Goal: Use online tool/utility: Utilize a website feature to perform a specific function

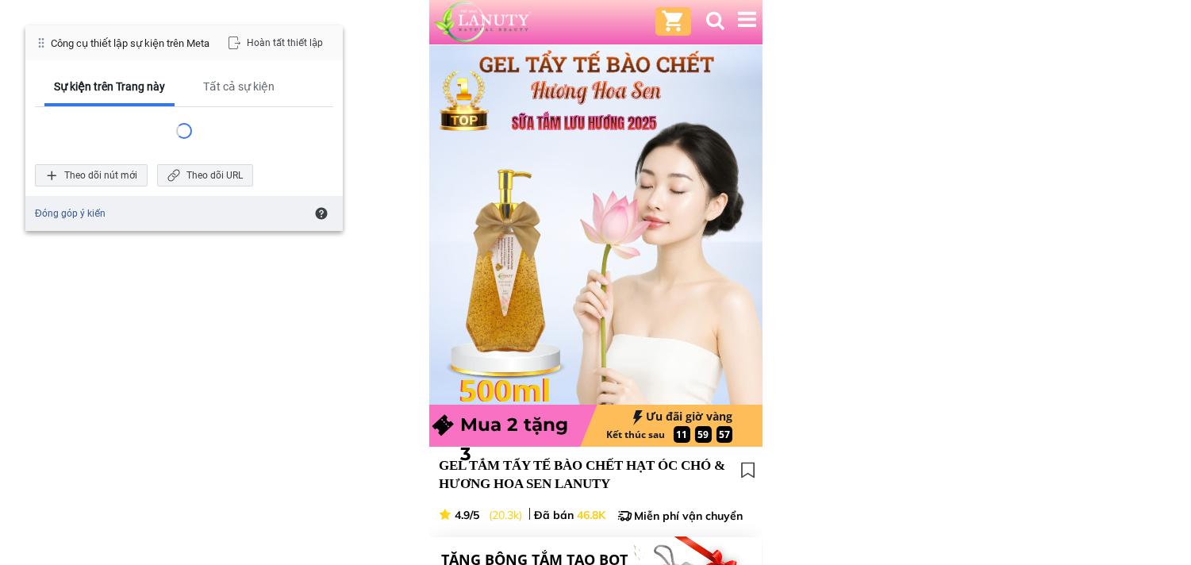
click at [222, 149] on div at bounding box center [184, 131] width 298 height 48
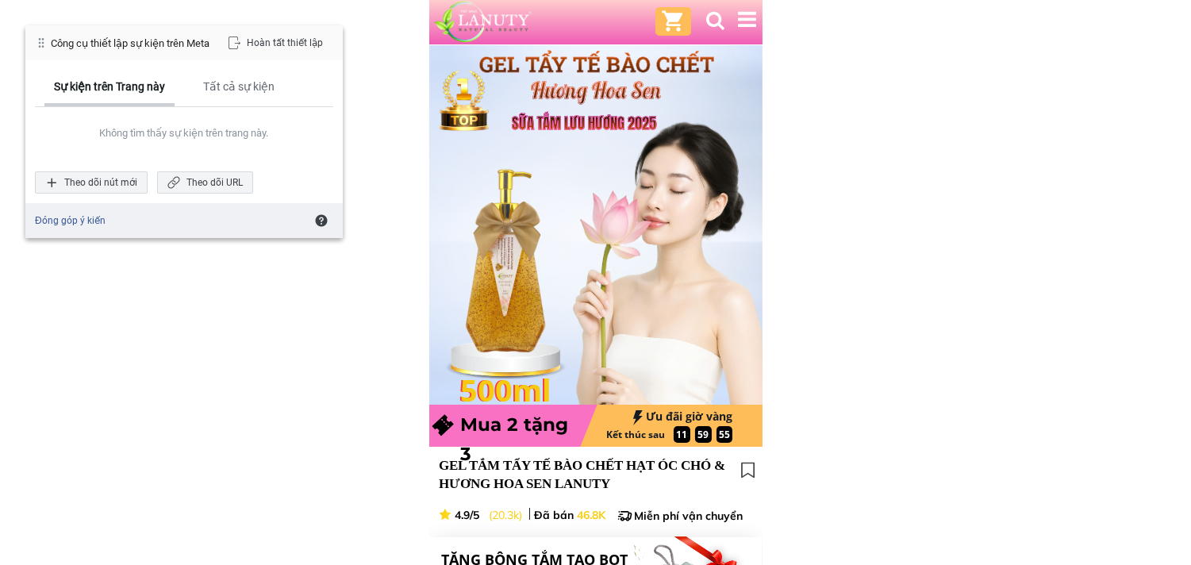
click at [128, 93] on div "Sự kiện trên Trang này" at bounding box center [109, 86] width 111 height 14
click at [179, 181] on span "Theo dõi URL" at bounding box center [173, 182] width 13 height 13
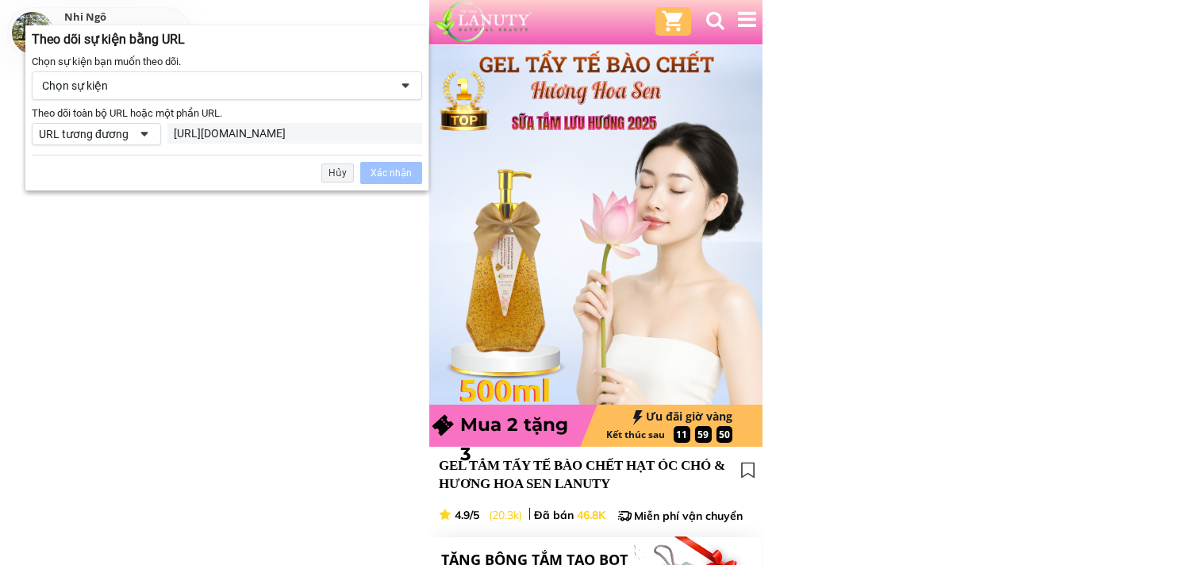
click at [295, 133] on div "[URL][DOMAIN_NAME]" at bounding box center [295, 133] width 242 height 14
click at [149, 133] on span at bounding box center [144, 134] width 13 height 13
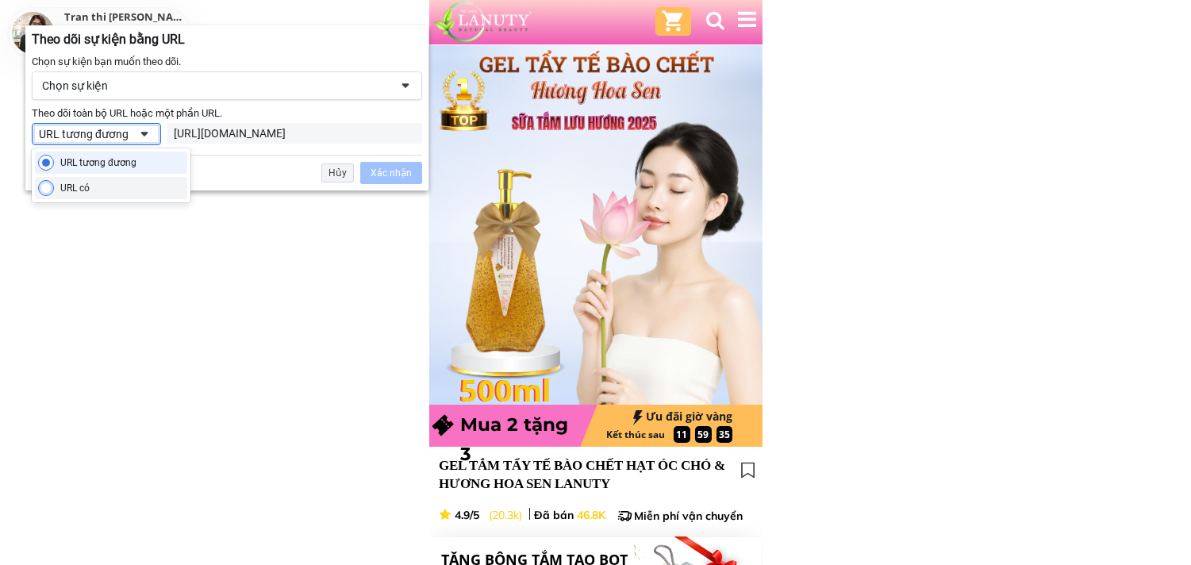
click at [109, 193] on div "URL có" at bounding box center [111, 188] width 152 height 22
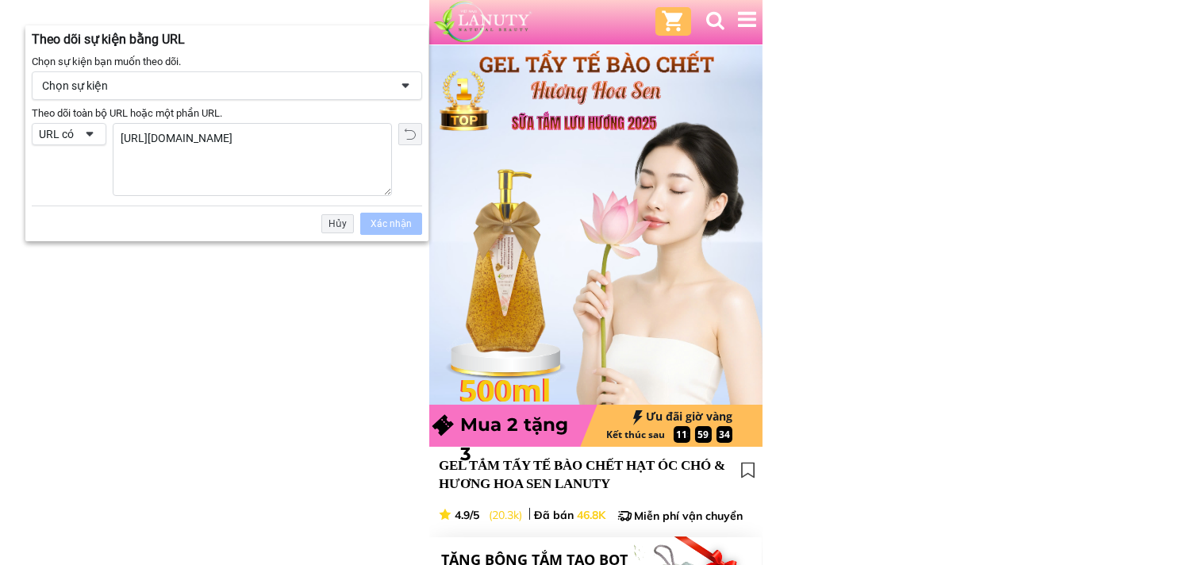
click at [209, 133] on textarea "[URL][DOMAIN_NAME]" at bounding box center [253, 159] width 278 height 71
paste textarea "thank-you"
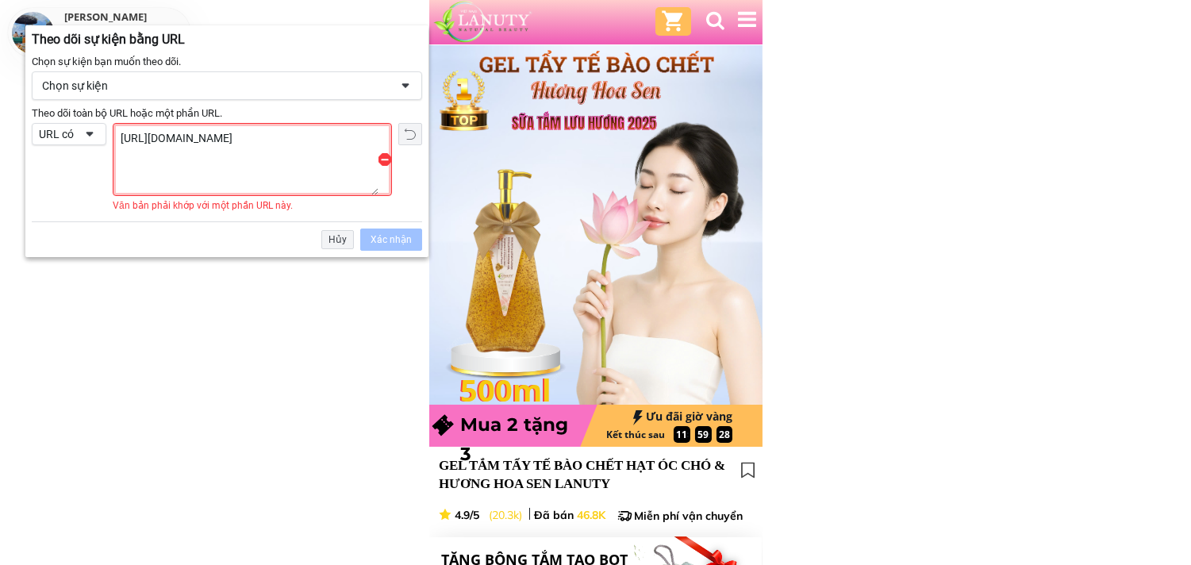
type textarea "[URL][DOMAIN_NAME]"
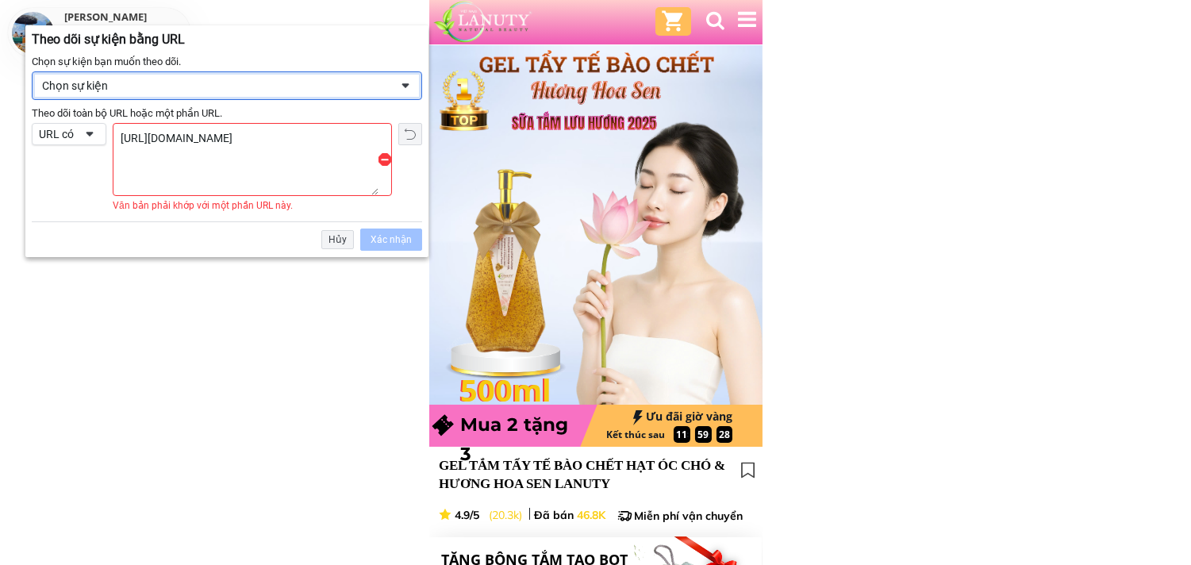
click at [264, 93] on div "Chọn sự kiện" at bounding box center [227, 85] width 391 height 29
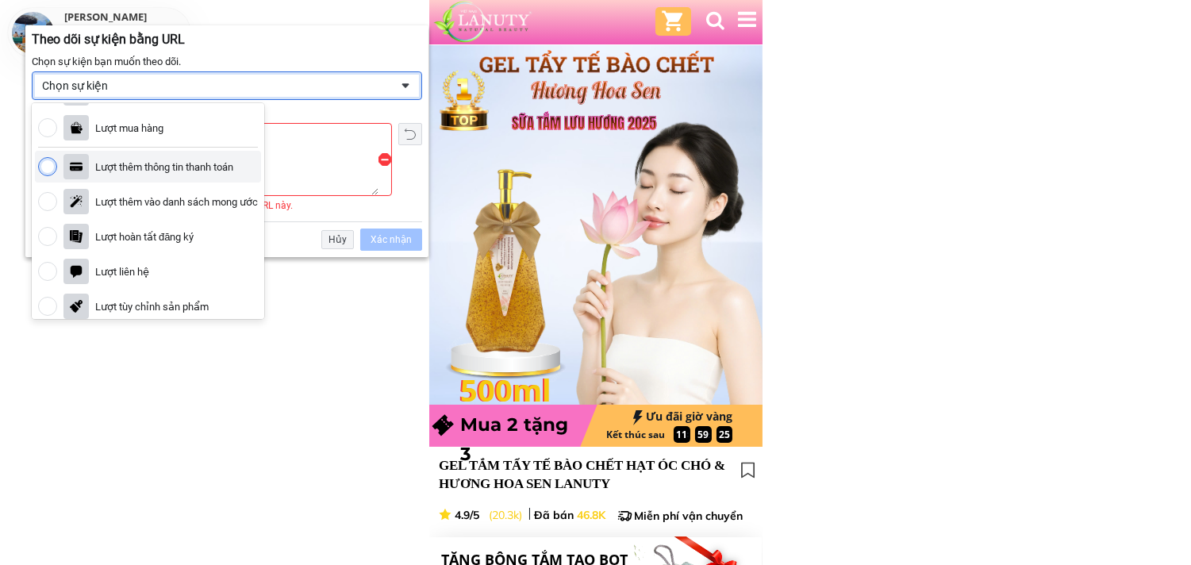
scroll to position [129, 0]
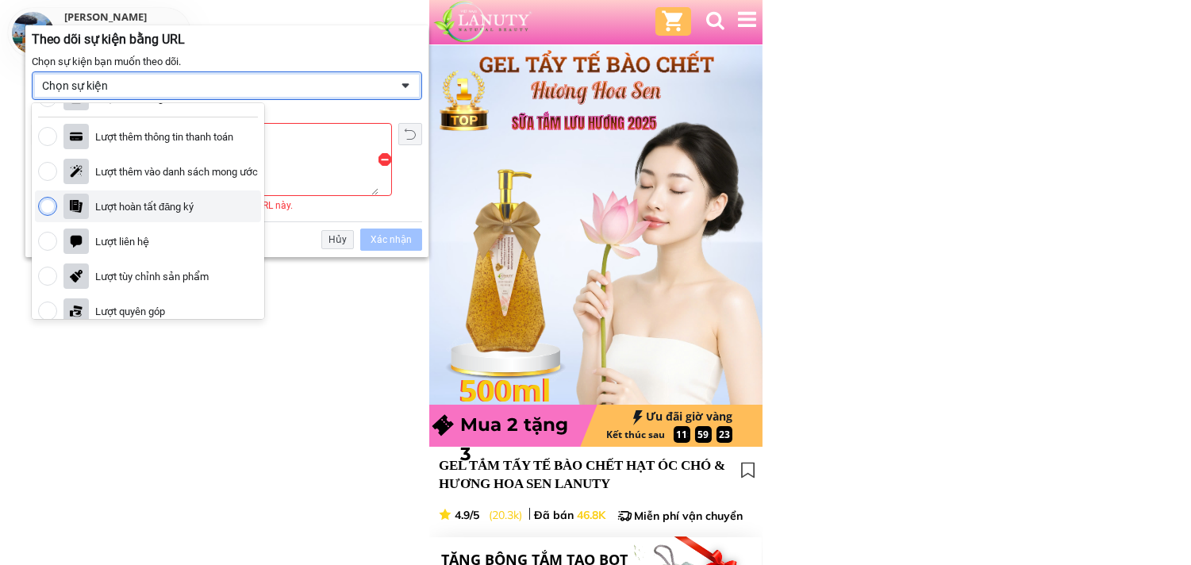
click at [179, 211] on div "Lượt hoàn tất đăng ký" at bounding box center [144, 206] width 98 height 13
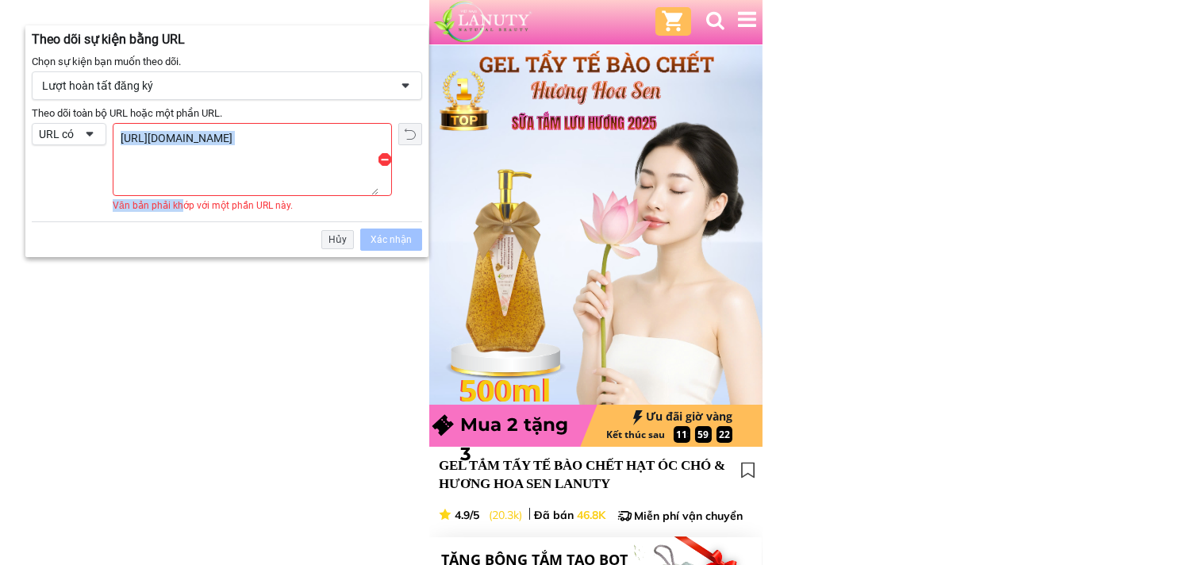
drag, startPoint x: 179, startPoint y: 211, endPoint x: 89, endPoint y: 137, distance: 116.8
click at [89, 137] on div "Theo dõi toàn bộ URL hoặc một phần URL. URL có URL tương đương URL có Theo dõi …" at bounding box center [227, 167] width 391 height 89
click at [89, 137] on span at bounding box center [89, 134] width 13 height 13
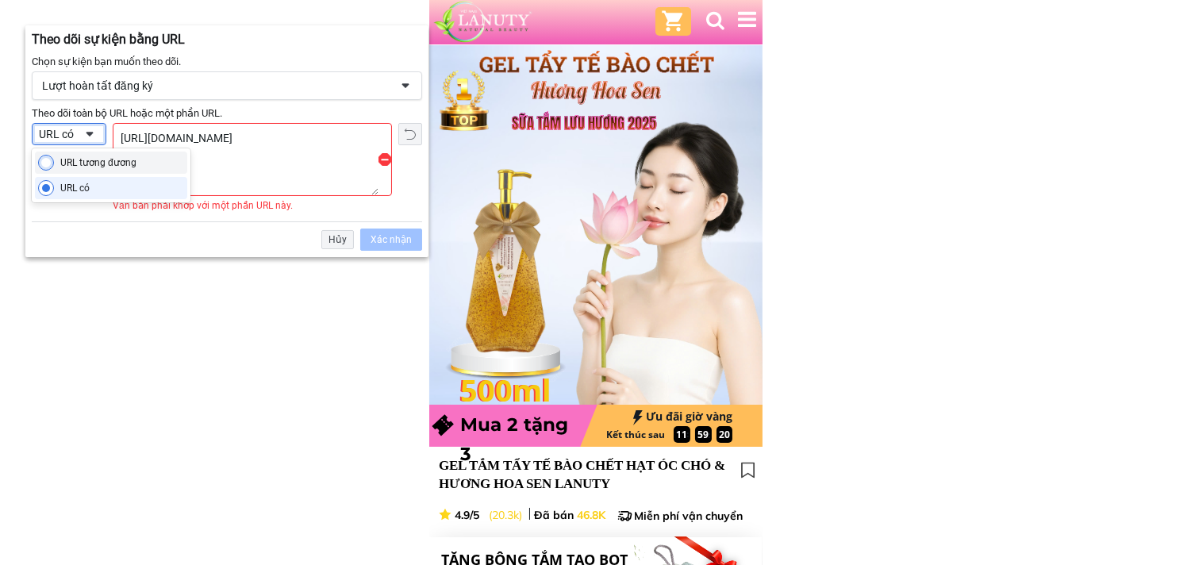
click at [88, 164] on div "URL tương đương" at bounding box center [98, 162] width 76 height 13
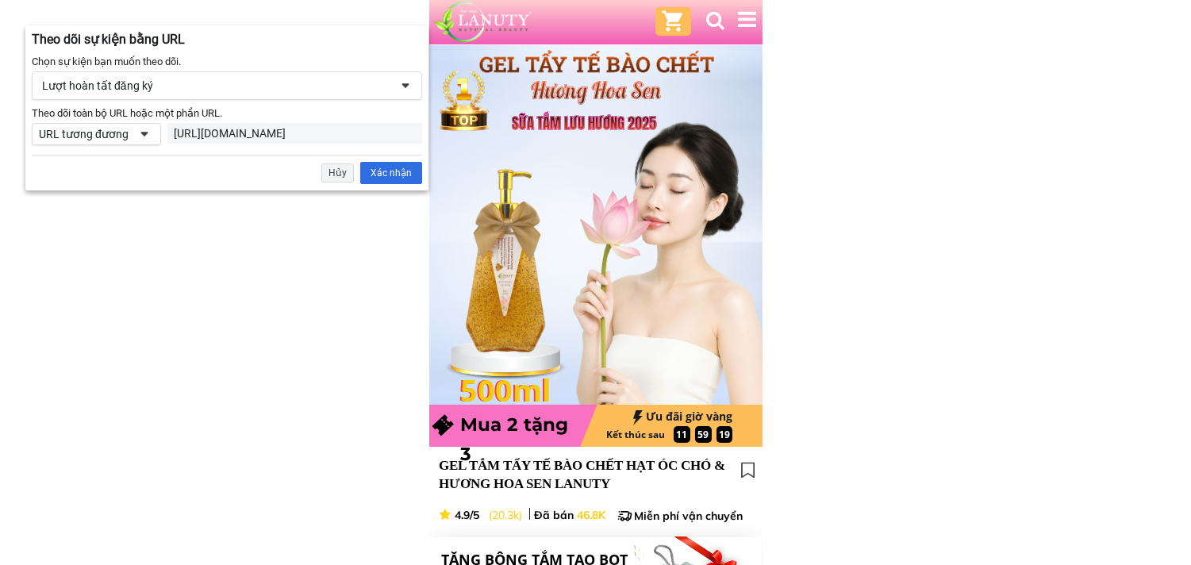
click at [270, 137] on div "[URL][DOMAIN_NAME]" at bounding box center [295, 133] width 242 height 14
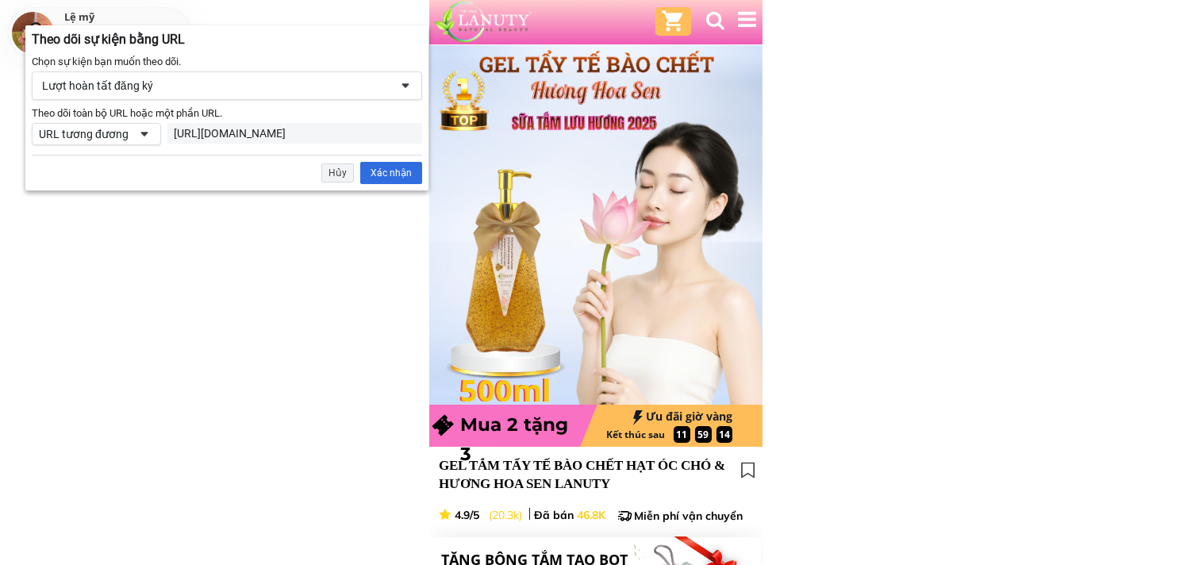
click at [138, 131] on span at bounding box center [144, 134] width 13 height 13
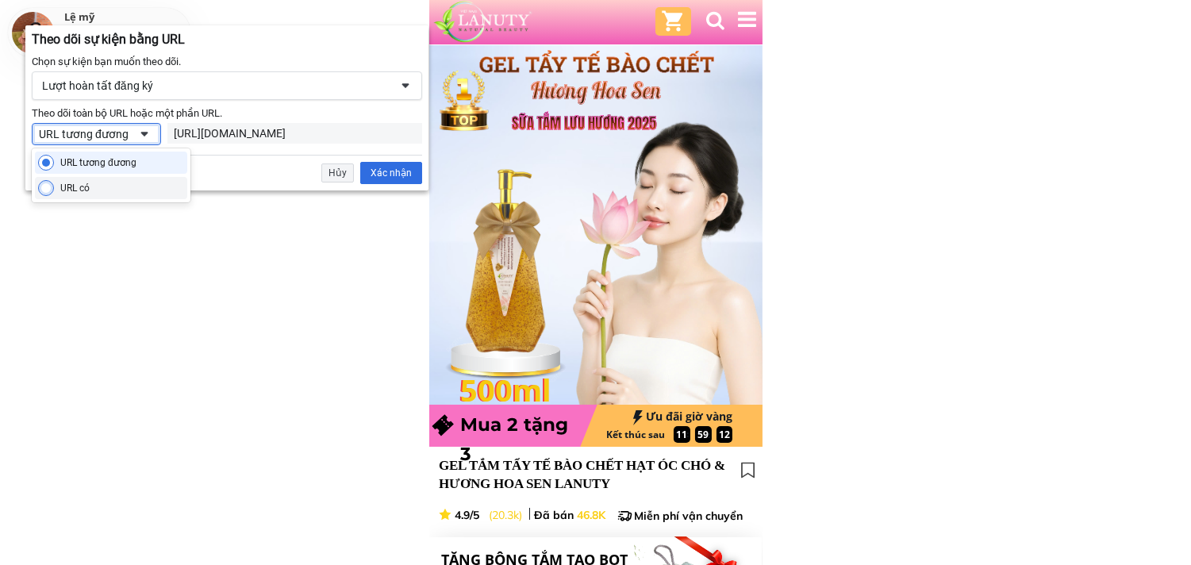
click at [114, 180] on div "URL có" at bounding box center [111, 188] width 152 height 22
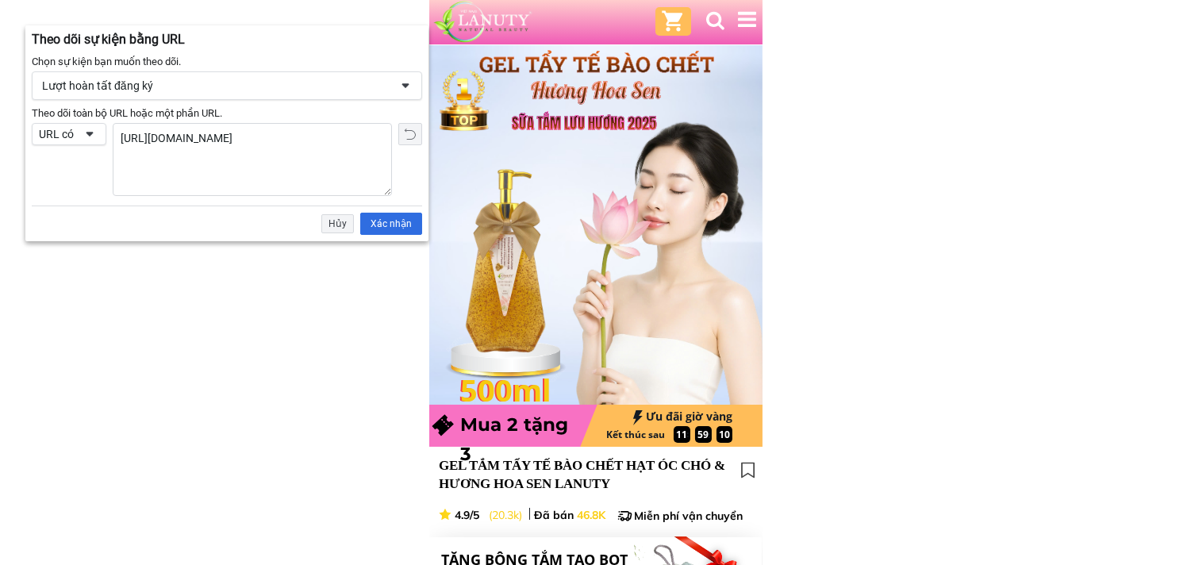
click at [268, 137] on textarea "[URL][DOMAIN_NAME]" at bounding box center [253, 159] width 278 height 71
paste textarea "[URL][DOMAIN_NAME]"
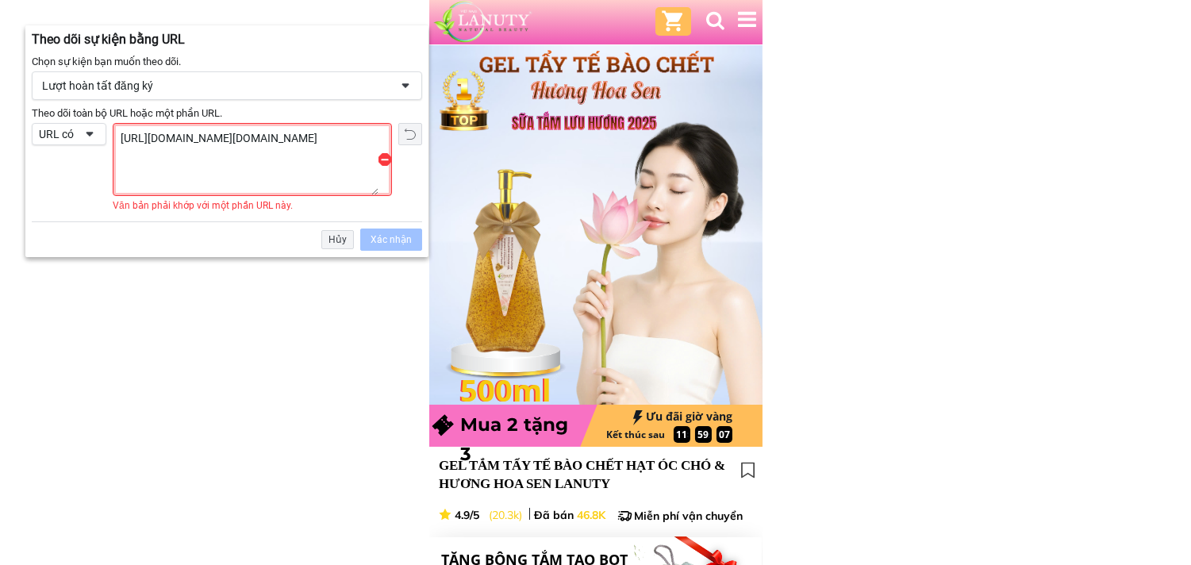
click at [268, 137] on textarea "[URL][DOMAIN_NAME][DOMAIN_NAME]" at bounding box center [246, 159] width 265 height 71
paste textarea
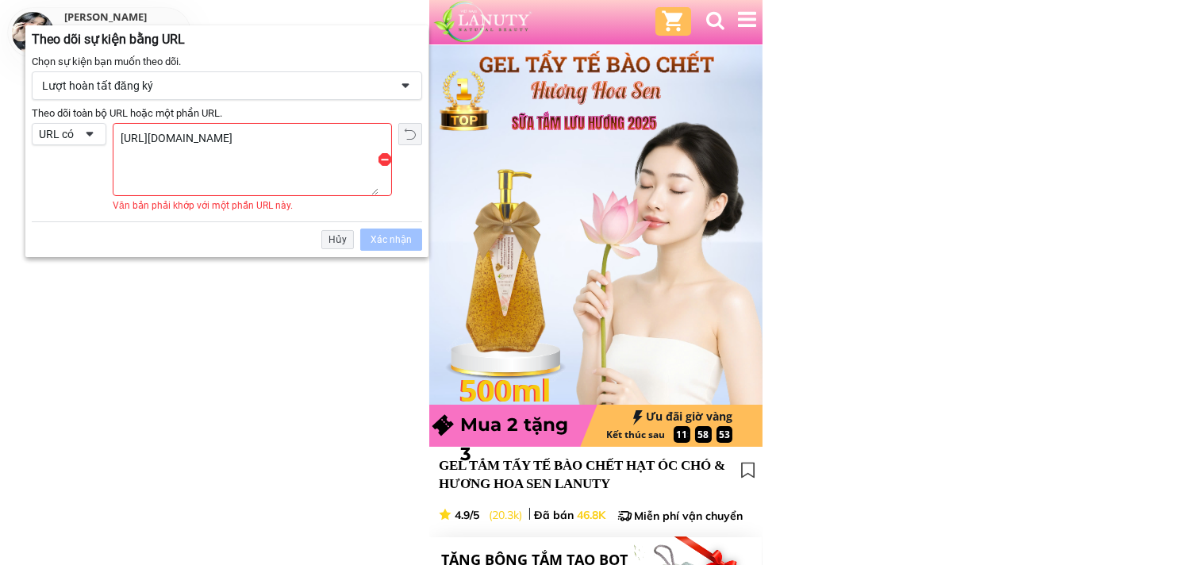
click at [296, 204] on div "Theo dõi toàn bộ URL hoặc một phần URL. [URL][DOMAIN_NAME] Văn bản phải khớp vớ…" at bounding box center [252, 167] width 279 height 89
drag, startPoint x: 286, startPoint y: 137, endPoint x: 231, endPoint y: 137, distance: 54.8
click at [231, 137] on textarea "[URL][DOMAIN_NAME]" at bounding box center [246, 159] width 265 height 71
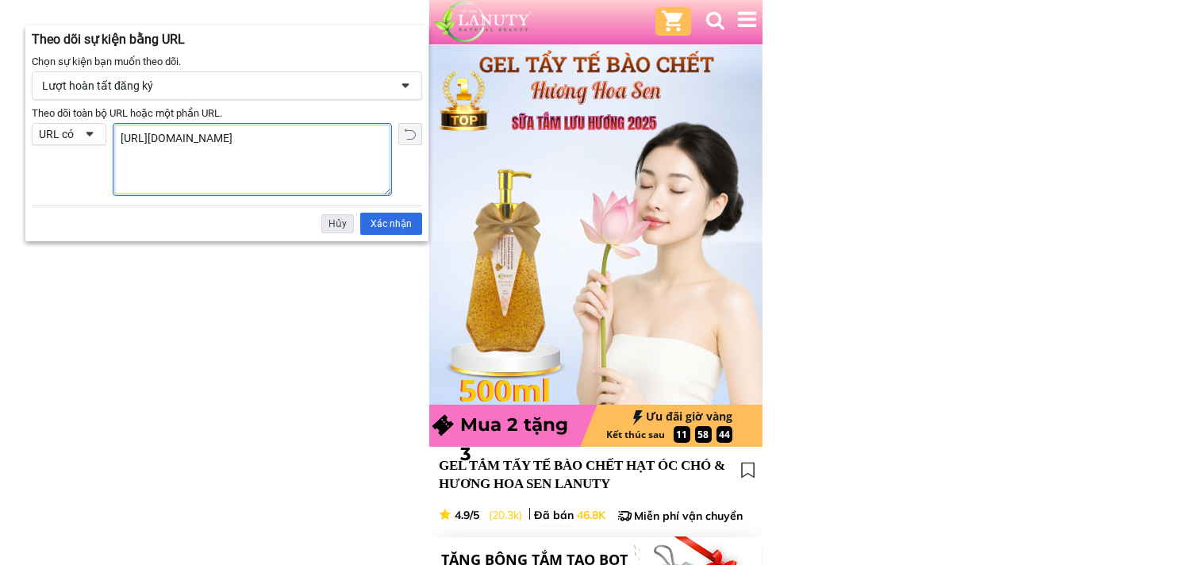
type textarea "[URL][DOMAIN_NAME]"
click at [342, 214] on div "Hủy" at bounding box center [337, 223] width 33 height 19
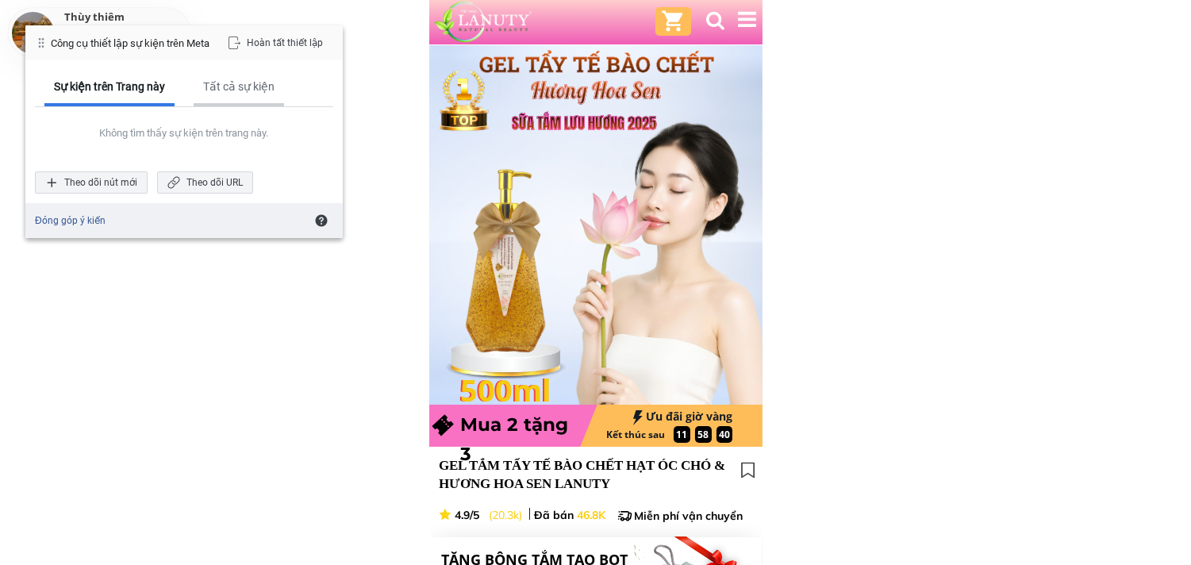
click at [255, 80] on div "Tất cả sự kiện" at bounding box center [238, 86] width 71 height 14
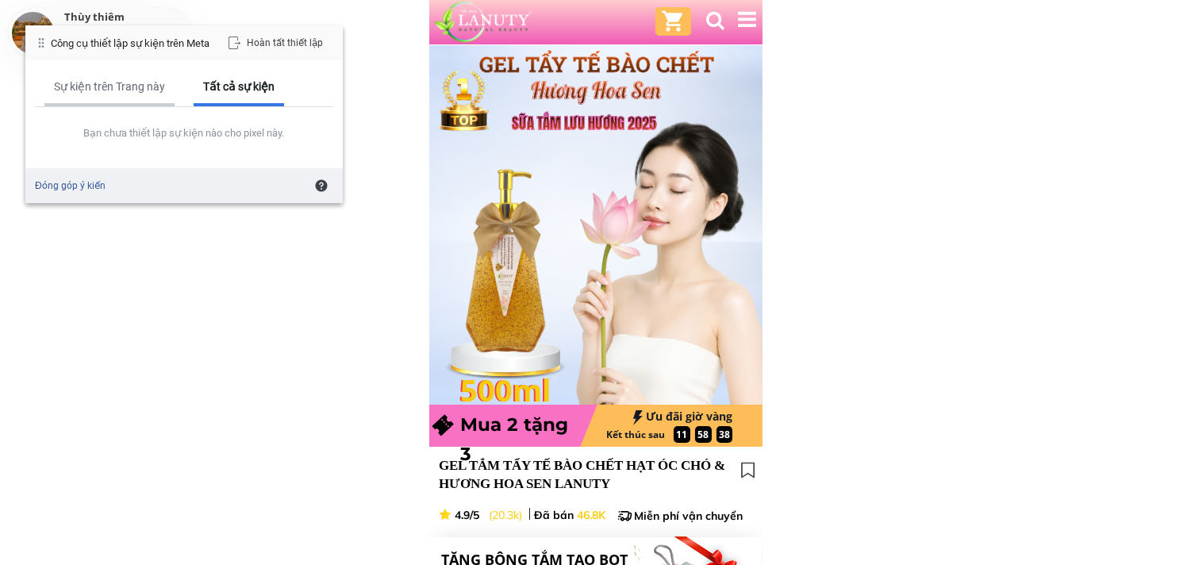
click at [133, 81] on div "Sự kiện trên Trang này" at bounding box center [109, 86] width 111 height 14
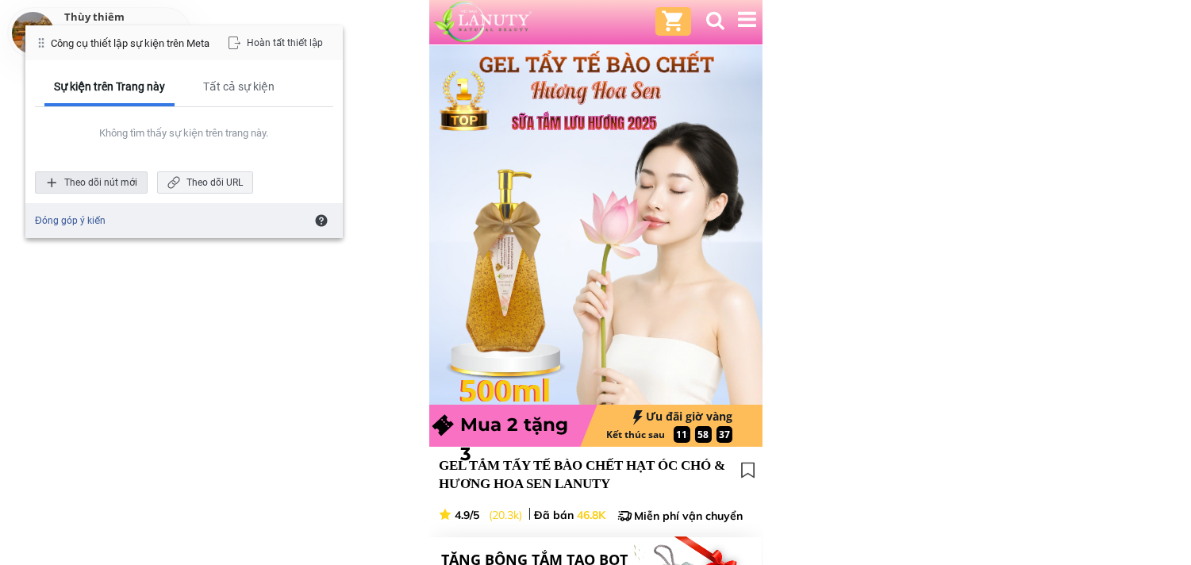
click at [104, 176] on div "Theo dõi nút mới" at bounding box center [91, 182] width 113 height 22
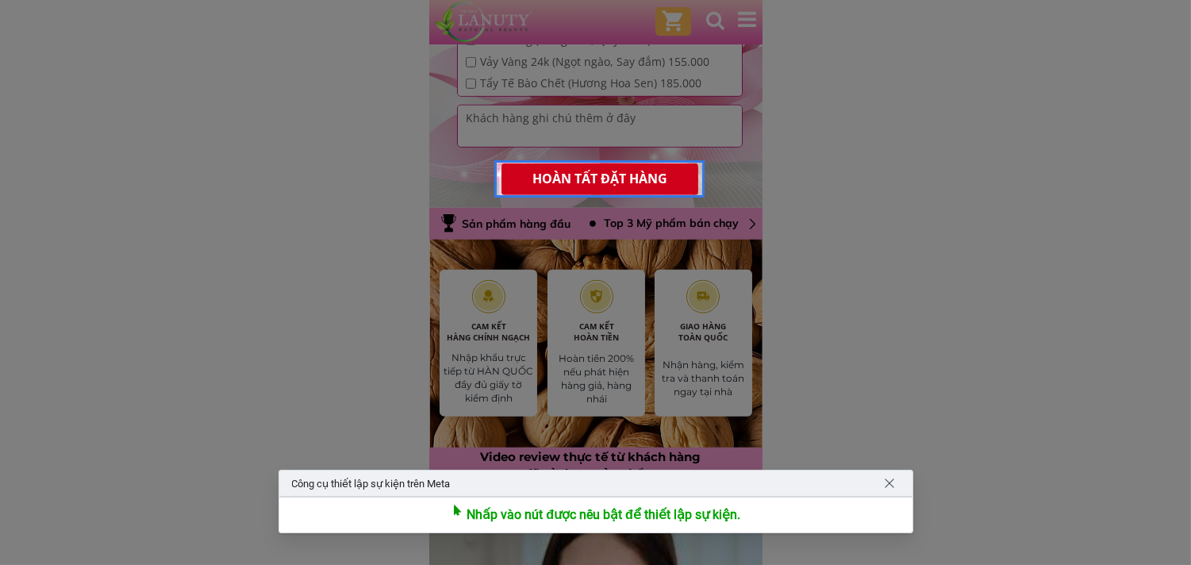
scroll to position [2427, 0]
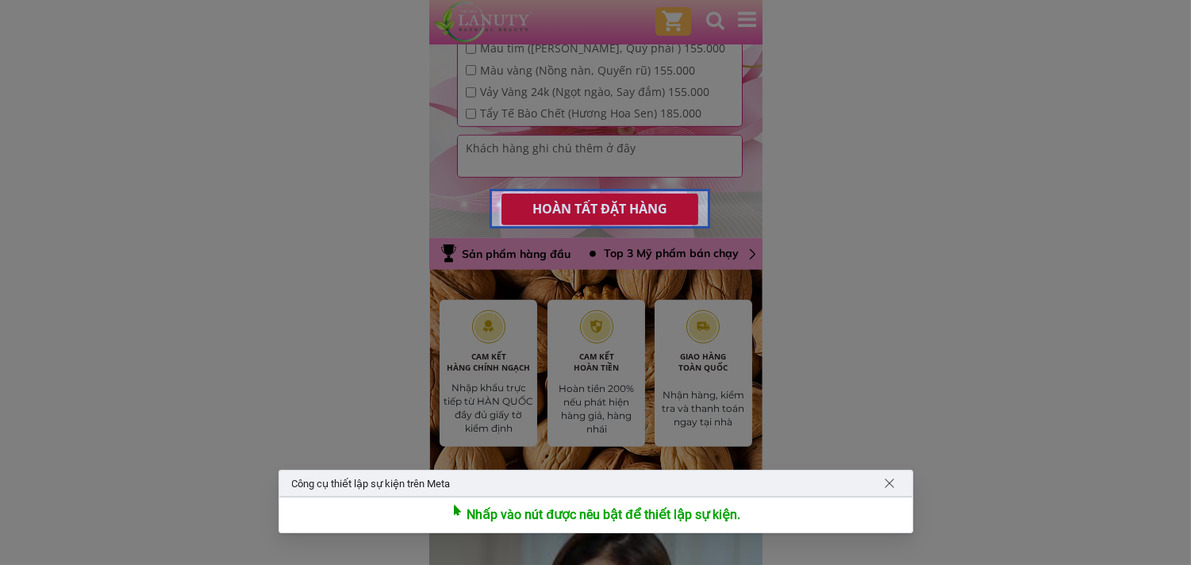
click at [632, 212] on div at bounding box center [600, 208] width 221 height 39
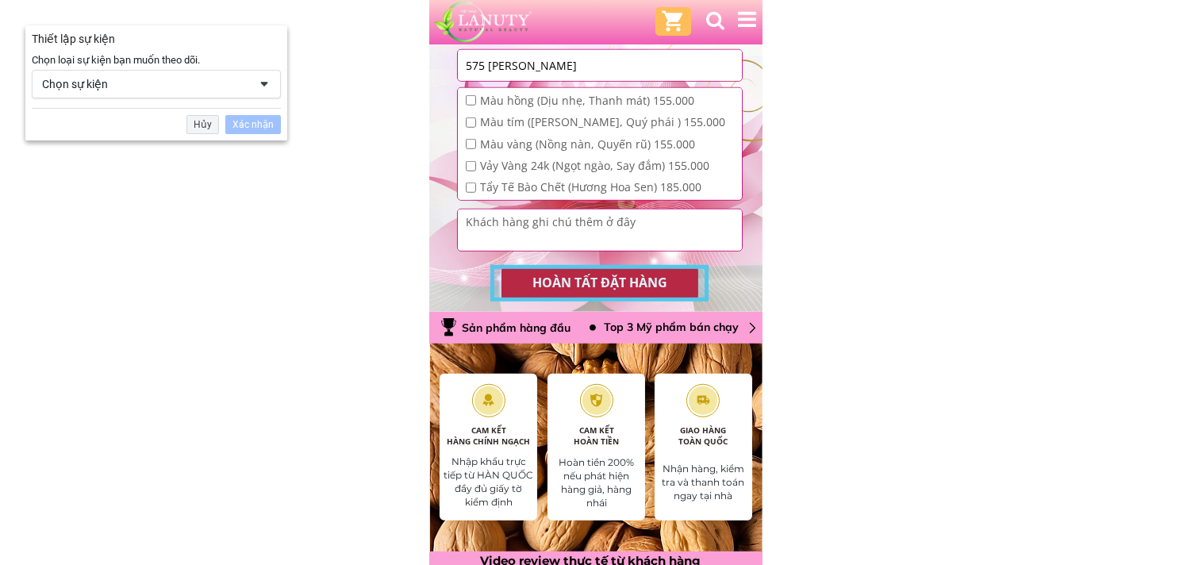
click at [258, 82] on span at bounding box center [264, 84] width 13 height 13
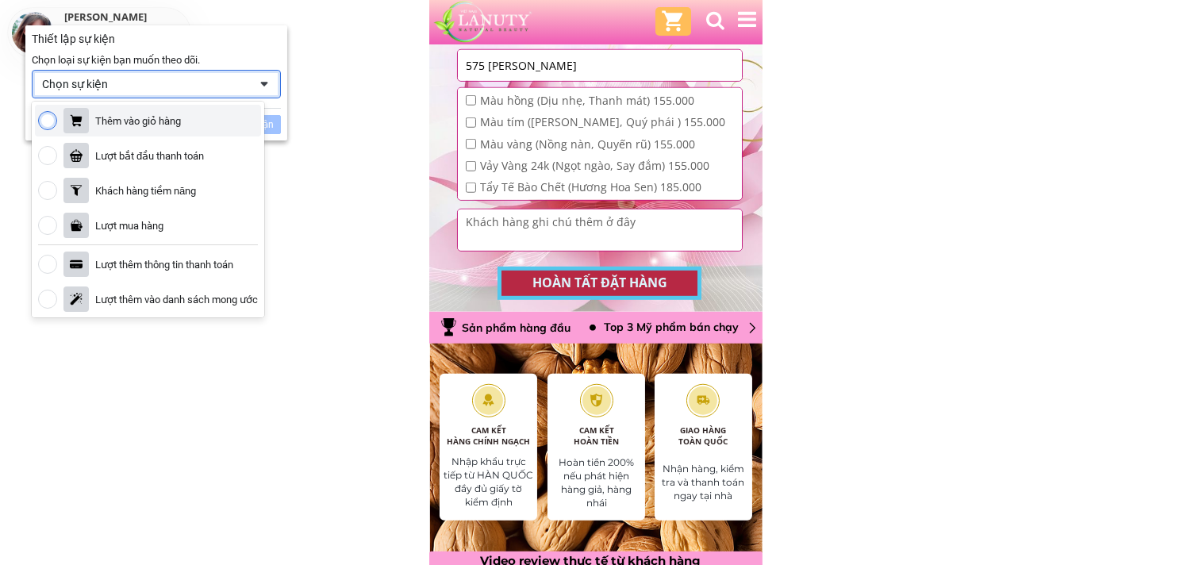
click at [186, 120] on div "Thêm vào giỏ hàng" at bounding box center [148, 121] width 226 height 32
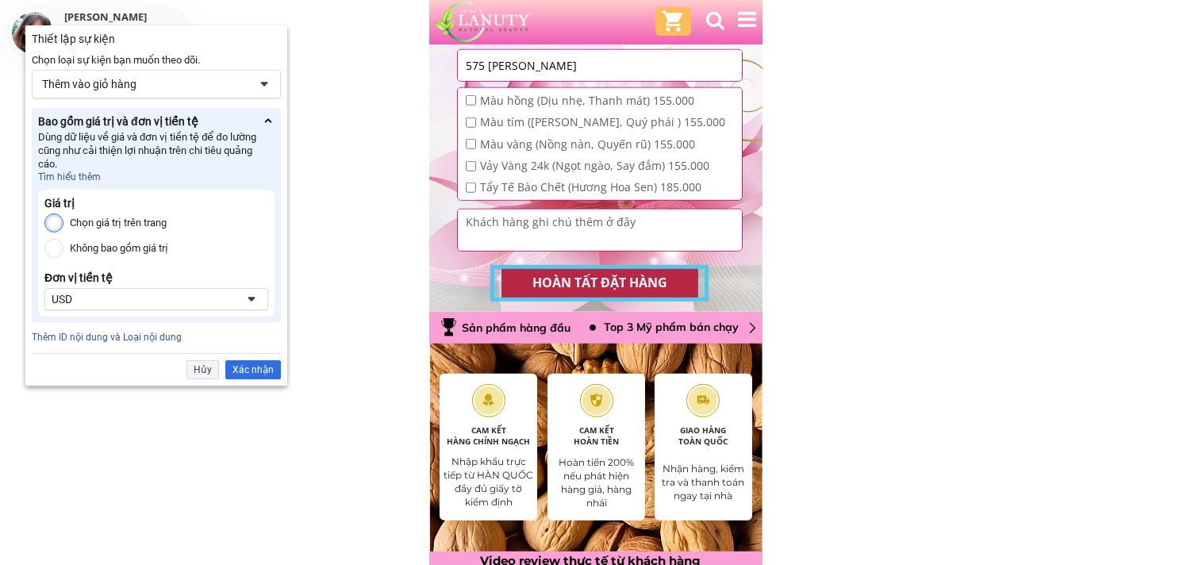
click at [157, 225] on label "Chọn giá trị trên trang" at bounding box center [118, 223] width 97 height 19
click at [64, 225] on input "Chọn giá trị trên trang" at bounding box center [53, 223] width 19 height 19
radio input "true"
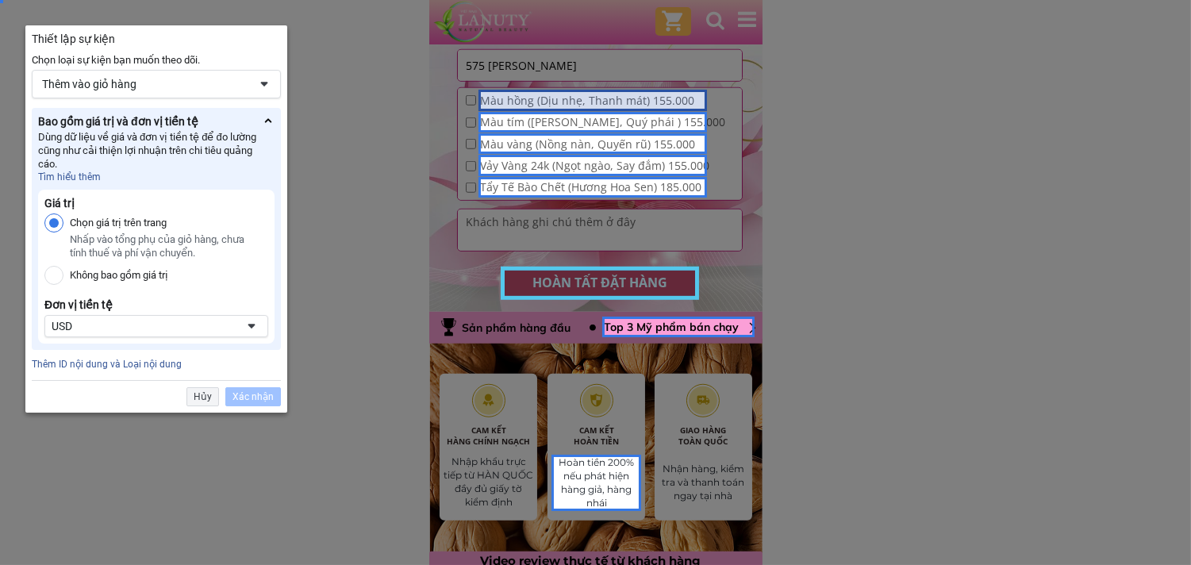
click at [534, 99] on div at bounding box center [593, 100] width 229 height 21
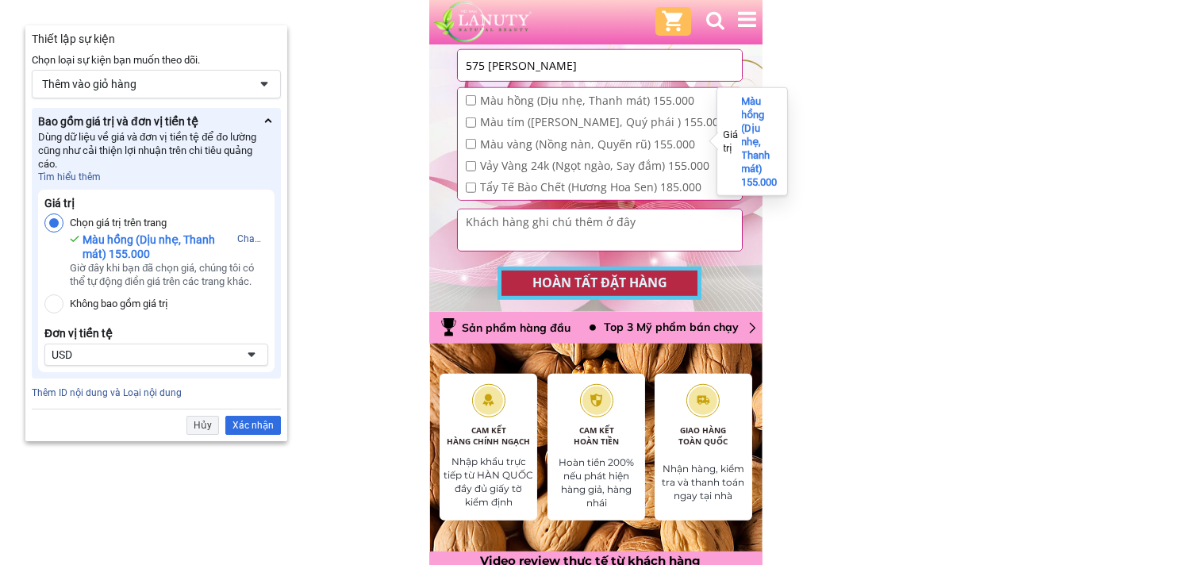
click at [177, 348] on div "USD" at bounding box center [144, 355] width 184 height 14
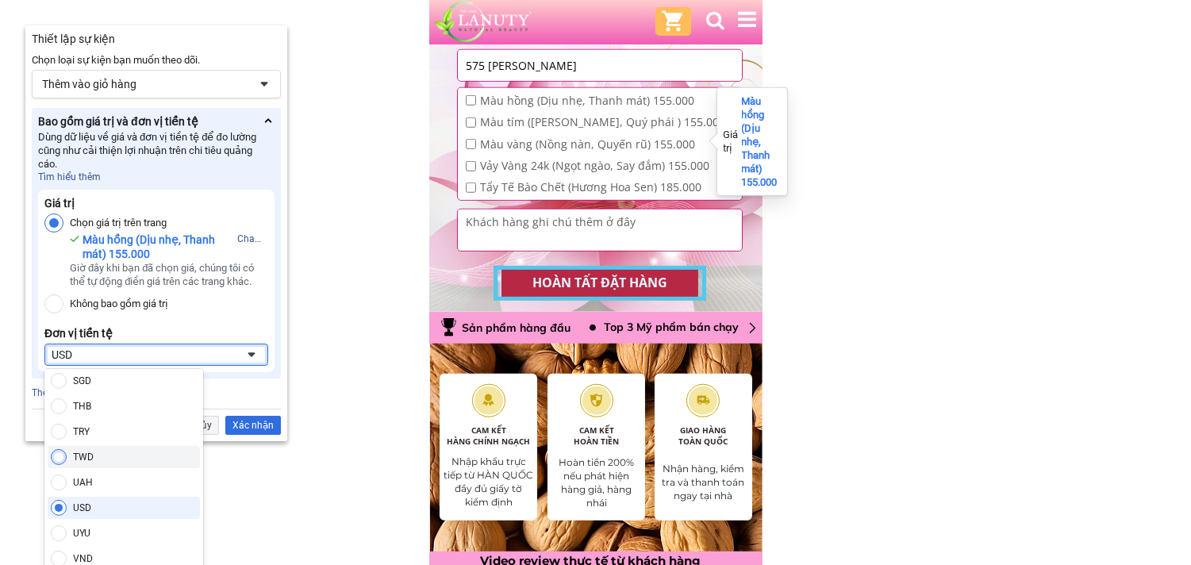
scroll to position [1184, 0]
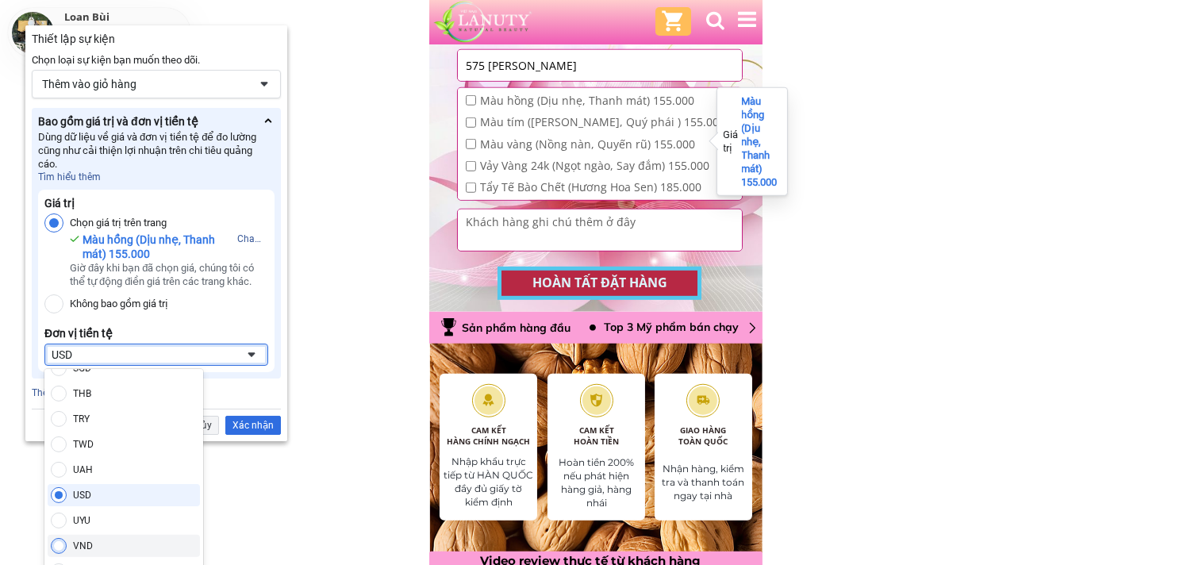
click at [83, 543] on div "VND" at bounding box center [83, 546] width 20 height 13
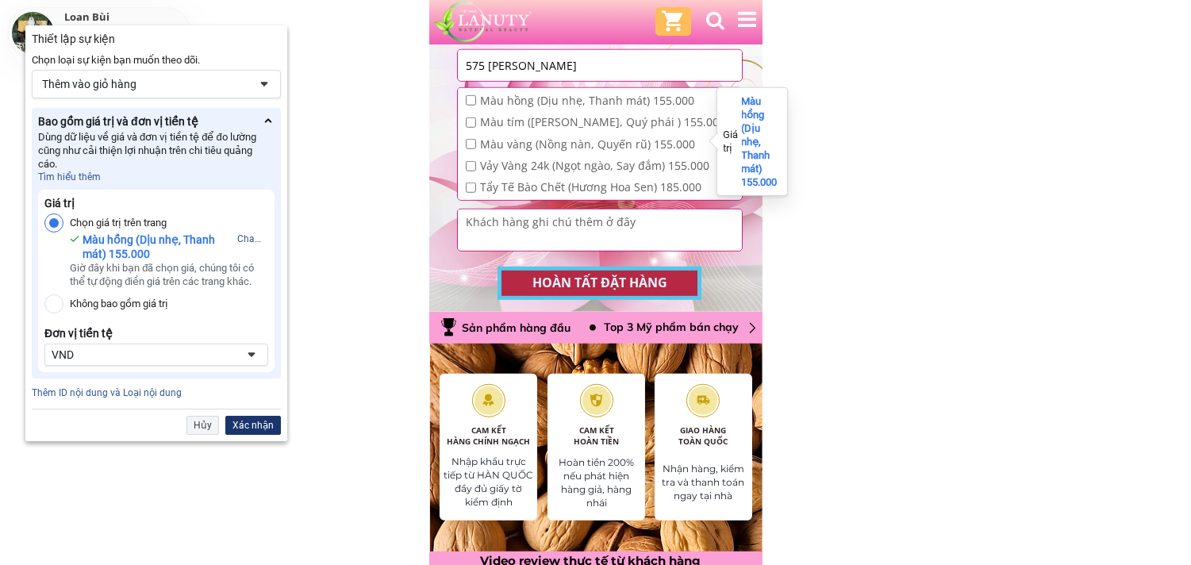
click at [246, 425] on div "Xác nhận" at bounding box center [253, 425] width 56 height 19
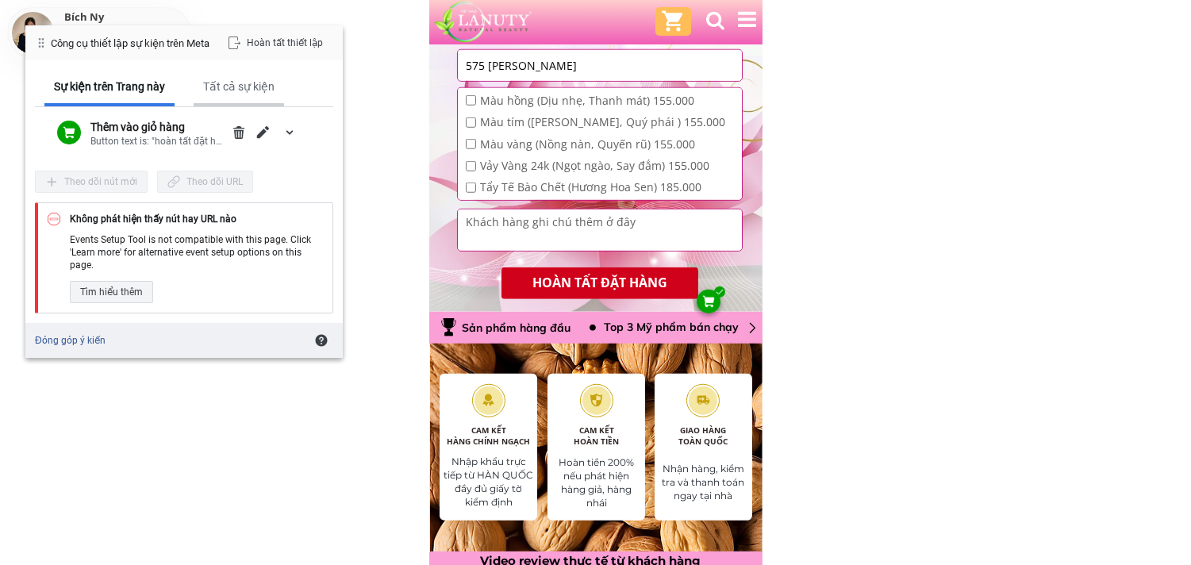
click at [231, 82] on div "Tất cả sự kiện" at bounding box center [238, 86] width 71 height 14
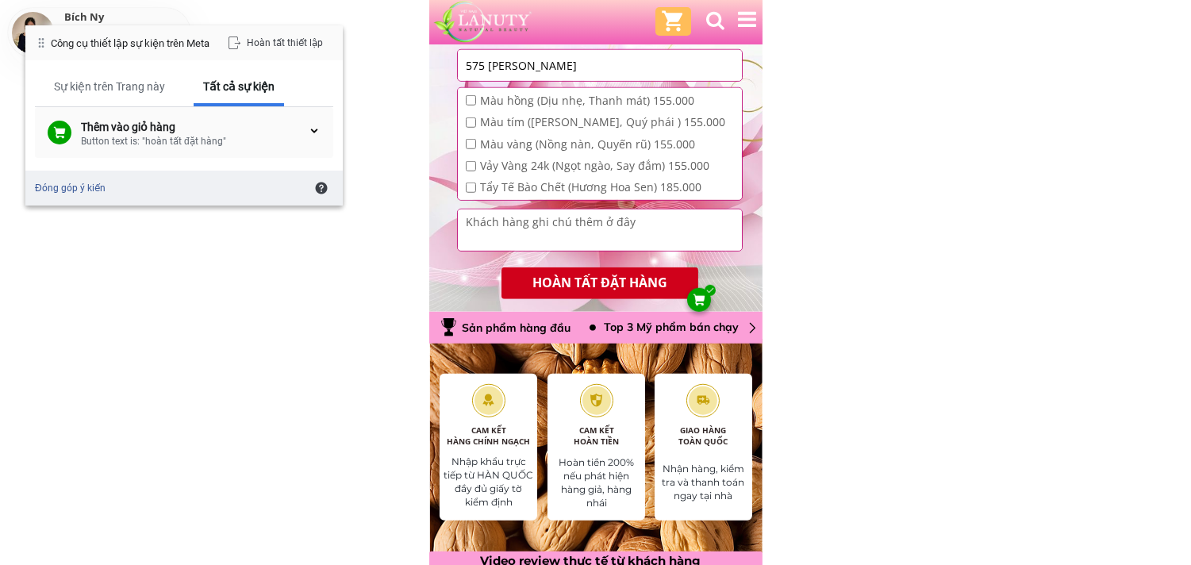
click at [195, 139] on div "Button text is: "hoàn tất đặt hàng"" at bounding box center [194, 141] width 227 height 14
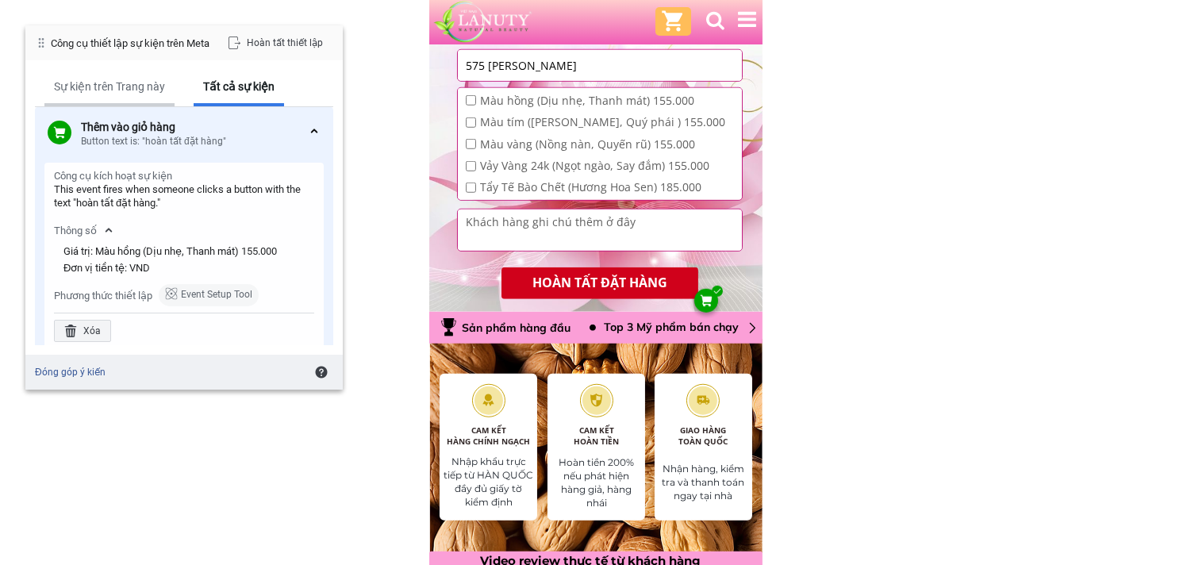
click at [121, 90] on div "Sự kiện trên Trang này" at bounding box center [109, 86] width 111 height 14
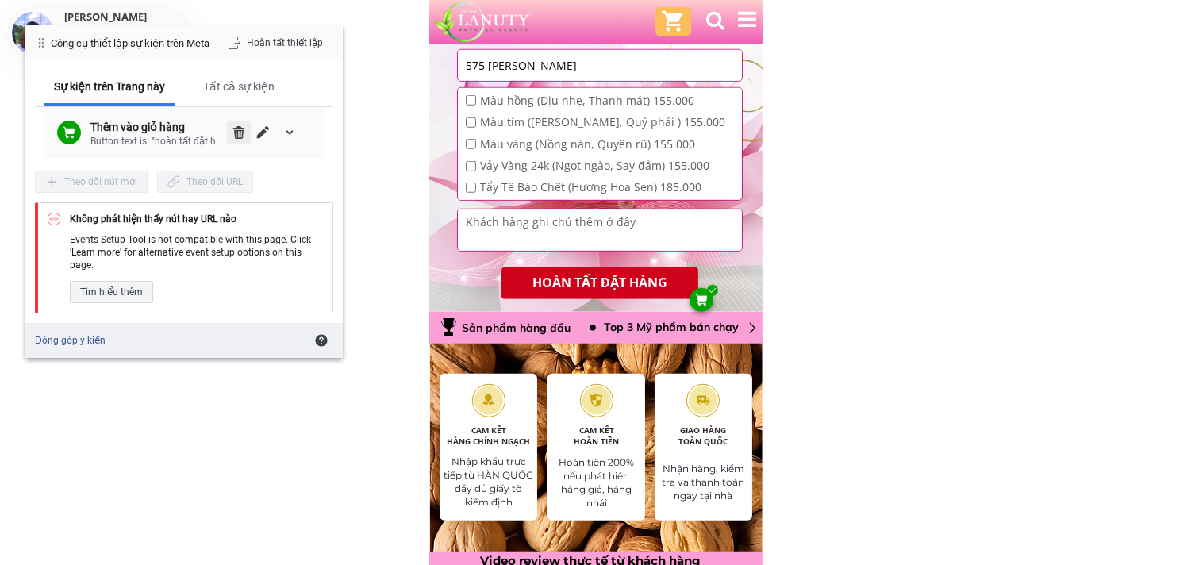
click at [233, 135] on span "Xóa" at bounding box center [239, 132] width 13 height 13
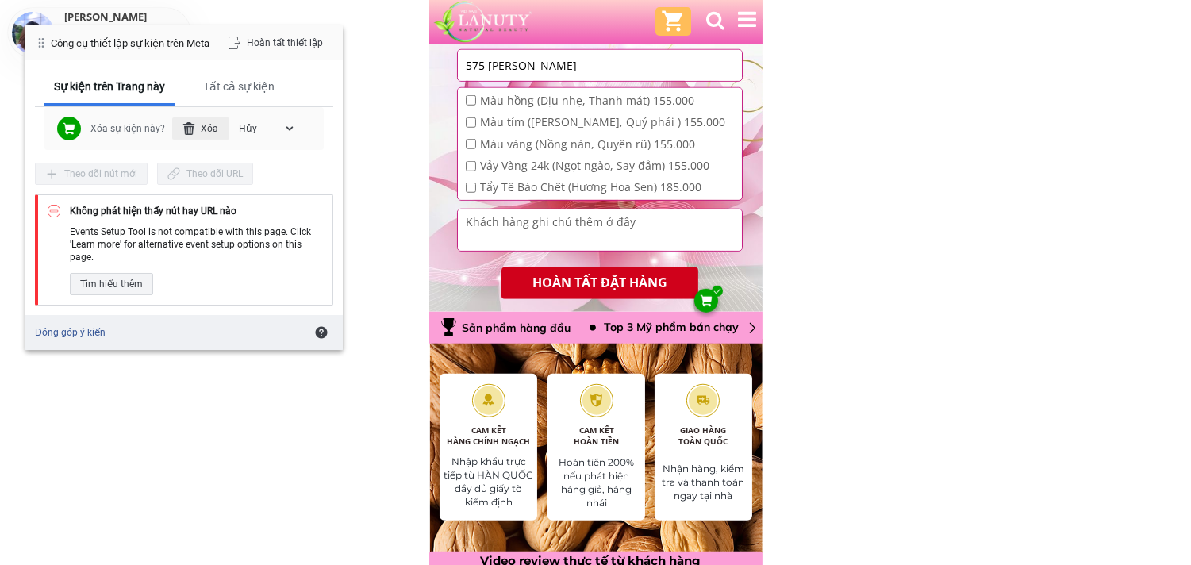
click at [203, 129] on div "Xóa" at bounding box center [200, 128] width 57 height 22
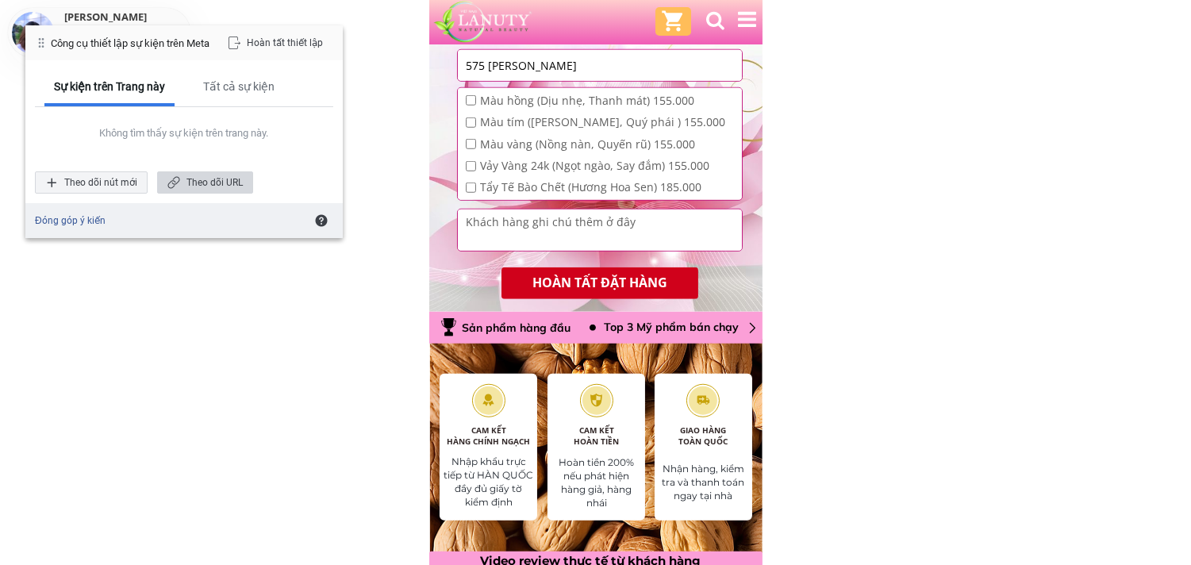
click at [184, 179] on div "Theo dõi URL" at bounding box center [205, 182] width 96 height 22
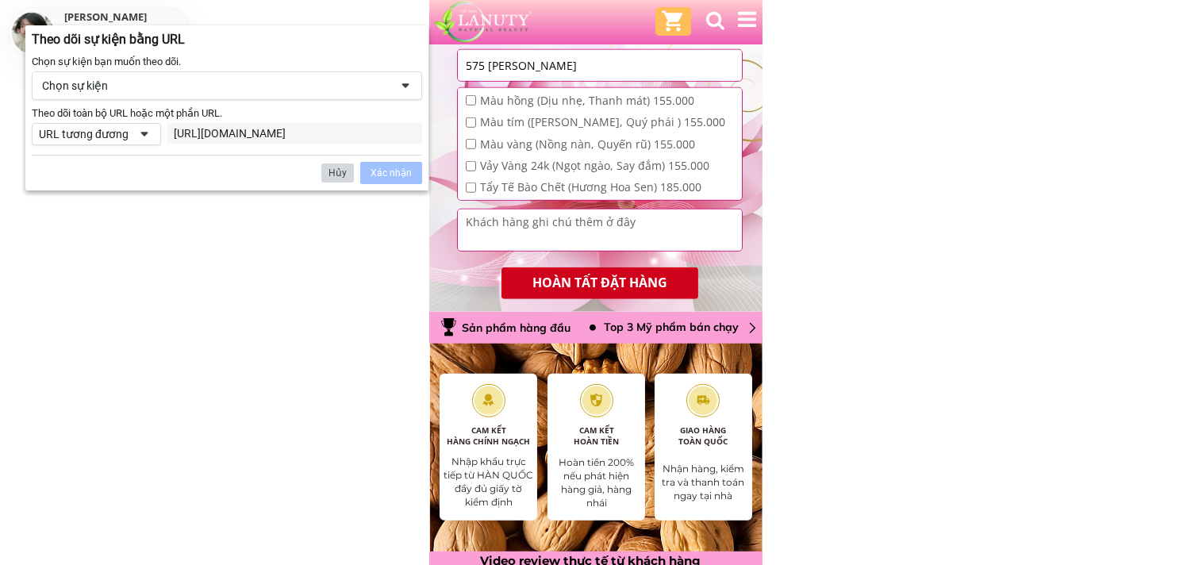
click at [340, 167] on div "Hủy" at bounding box center [337, 173] width 33 height 19
